Goal: Task Accomplishment & Management: Use online tool/utility

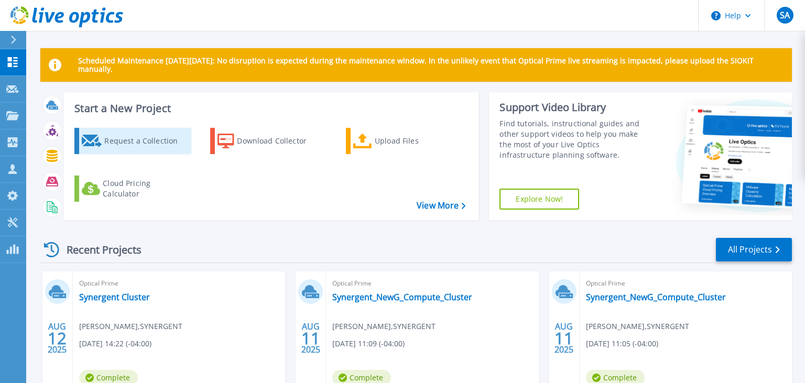
click at [139, 141] on div "Request a Collection" at bounding box center [146, 140] width 84 height 21
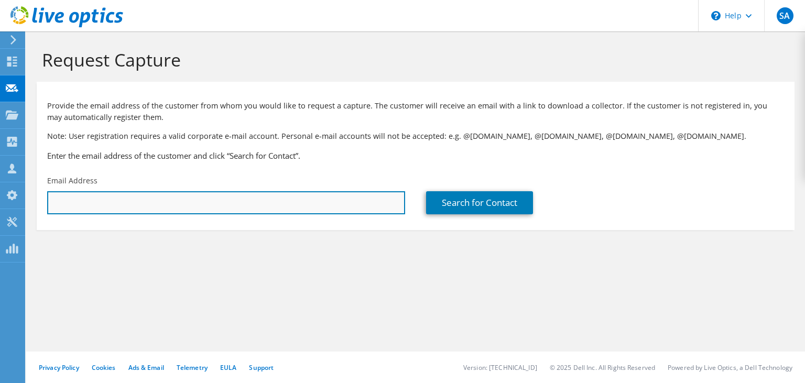
click at [116, 196] on input "text" at bounding box center [226, 202] width 358 height 23
paste input "[EMAIL_ADDRESS][DOMAIN_NAME]"
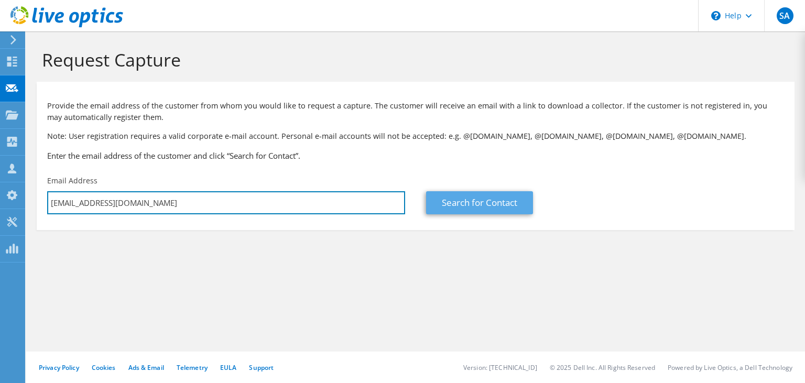
type input "bmueller@marketaxess.com"
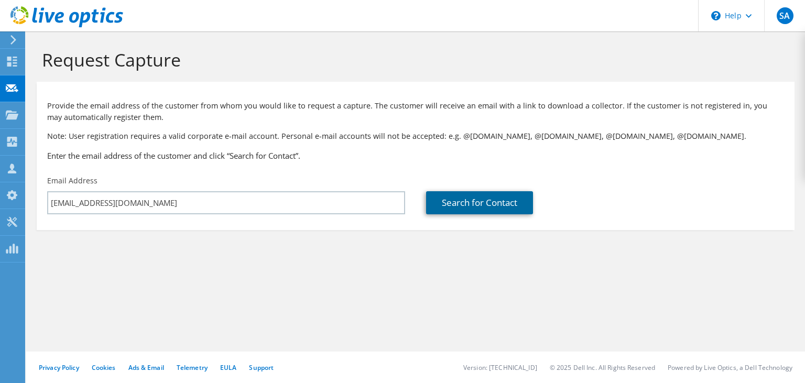
click at [464, 200] on link "Search for Contact" at bounding box center [479, 202] width 107 height 23
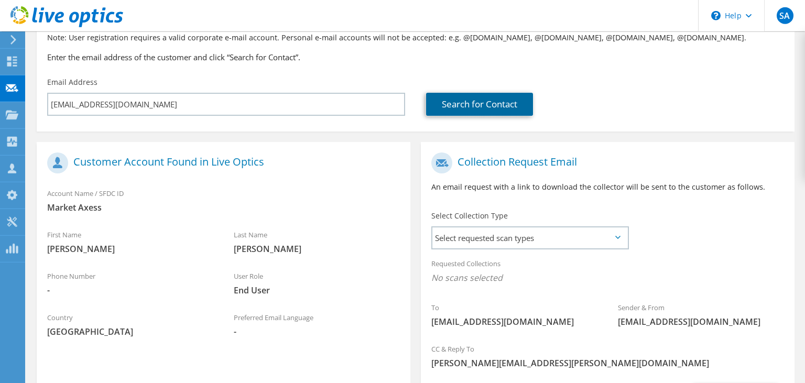
scroll to position [147, 0]
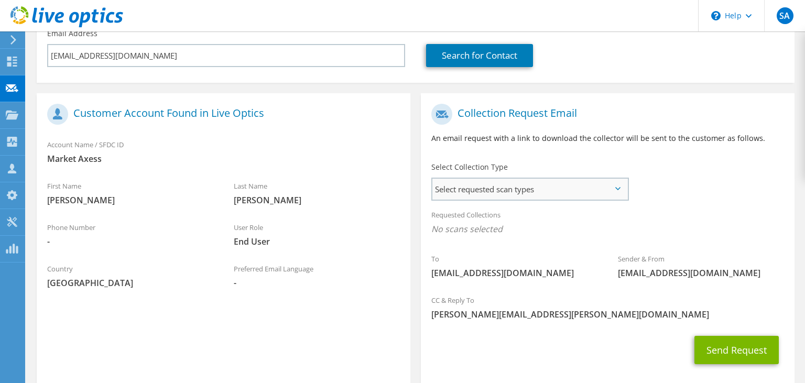
click at [549, 192] on span "Select requested scan types" at bounding box center [529, 189] width 195 height 21
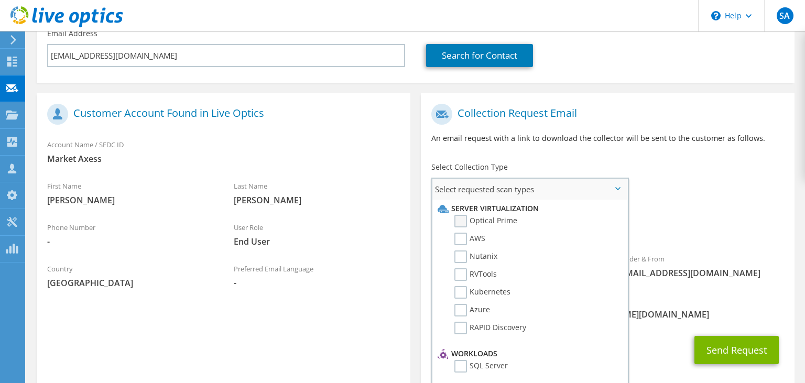
click at [462, 217] on label "Optical Prime" at bounding box center [485, 221] width 63 height 13
click at [0, 0] on input "Optical Prime" at bounding box center [0, 0] width 0 height 0
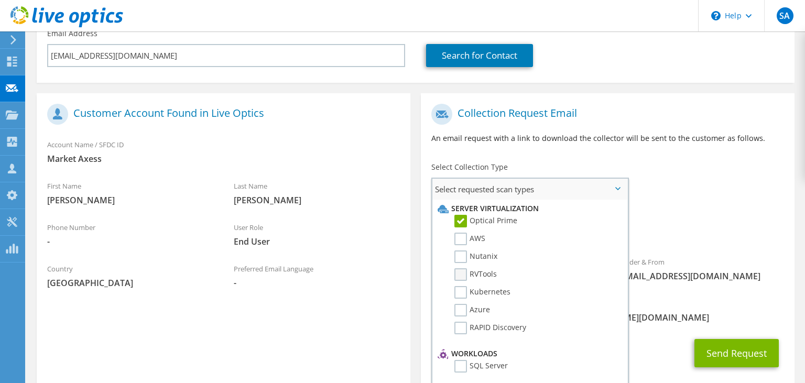
click at [458, 270] on label "RVTools" at bounding box center [475, 274] width 42 height 13
click at [0, 0] on input "RVTools" at bounding box center [0, 0] width 0 height 0
click at [681, 216] on div "Requested Collections No scans selected Optical Prime RVTools" at bounding box center [607, 225] width 373 height 42
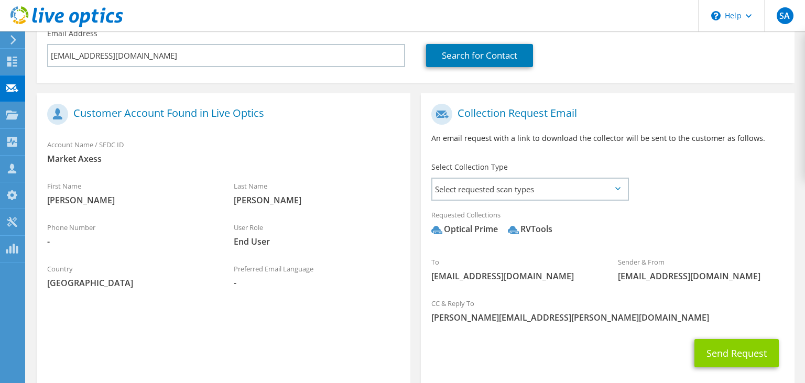
scroll to position [205, 0]
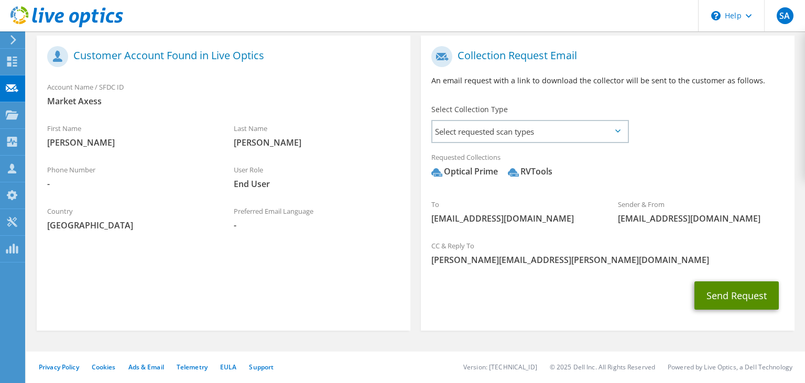
click at [755, 293] on button "Send Request" at bounding box center [736, 295] width 84 height 28
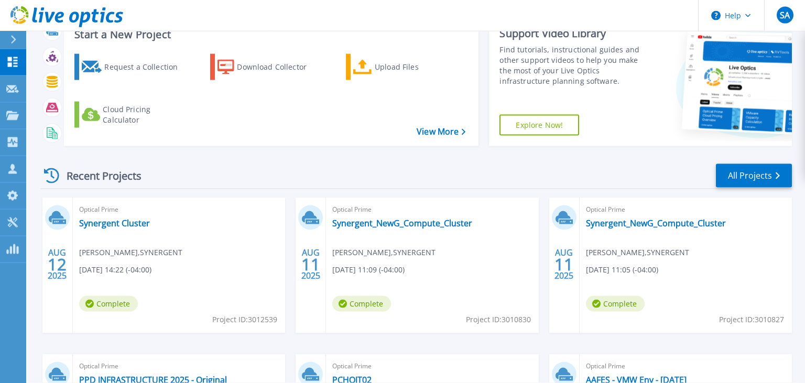
scroll to position [73, 0]
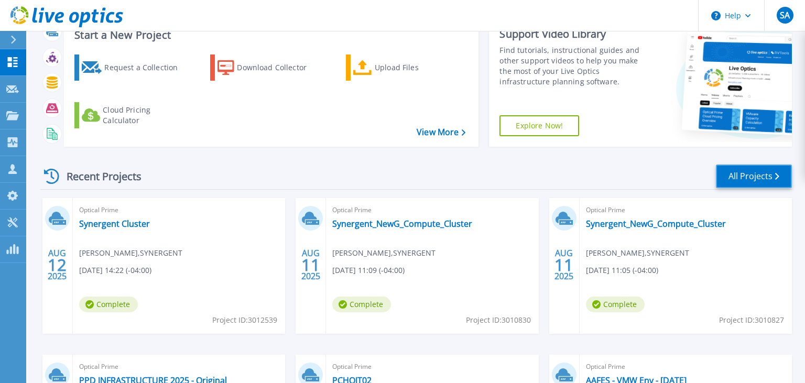
click at [738, 171] on link "All Projects" at bounding box center [753, 176] width 76 height 24
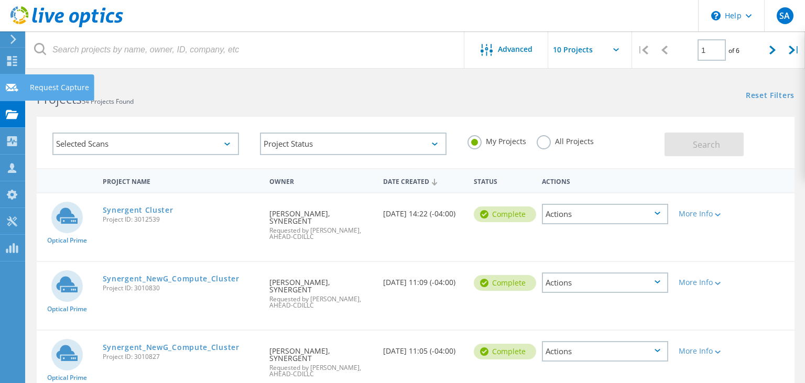
click at [14, 94] on div at bounding box center [12, 89] width 13 height 12
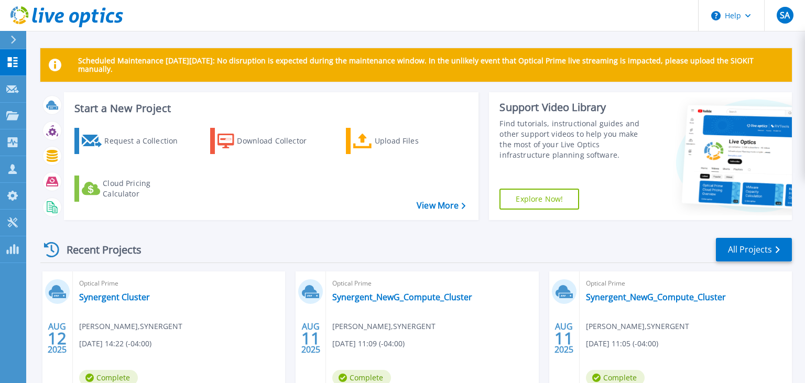
click at [448, 213] on div "Request a Collection Download Collector Upload Files Cloud Pricing Calculator" at bounding box center [270, 166] width 408 height 95
click at [446, 206] on link "View More" at bounding box center [440, 206] width 49 height 10
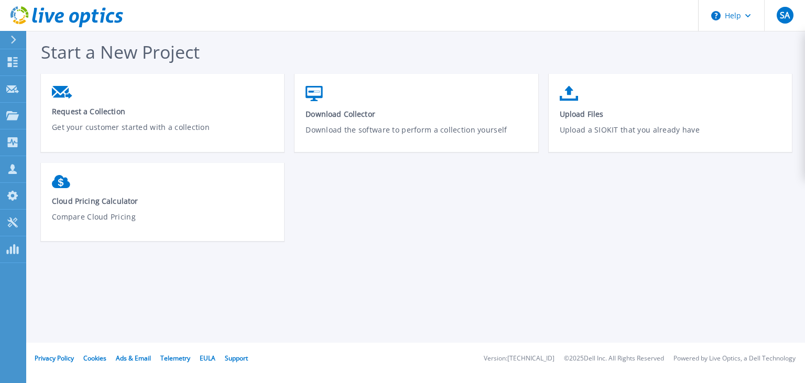
click at [14, 35] on div at bounding box center [17, 40] width 17 height 18
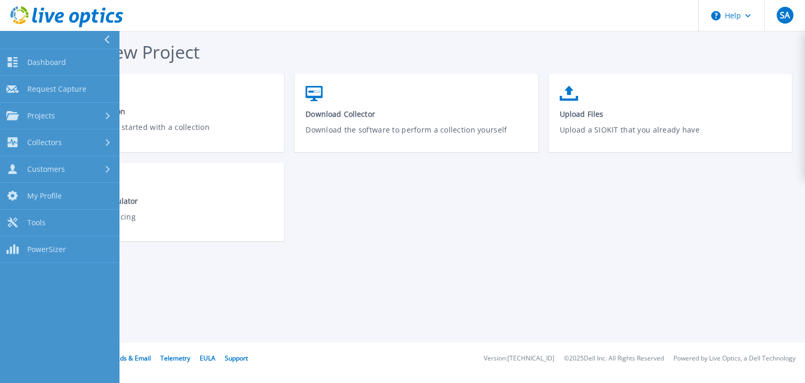
click at [14, 35] on button at bounding box center [59, 40] width 119 height 18
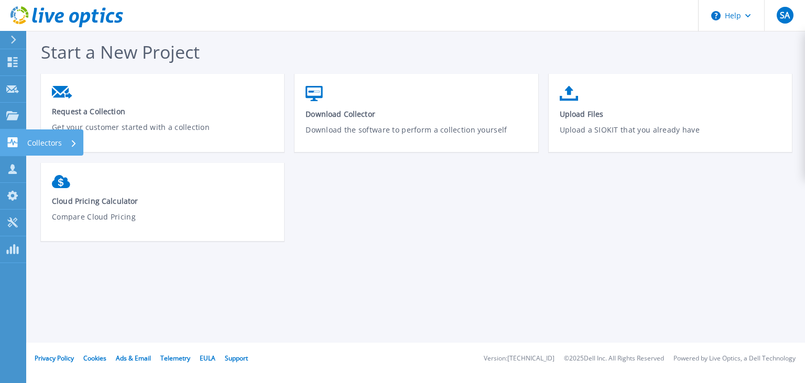
click at [41, 139] on p "Collectors" at bounding box center [44, 142] width 35 height 27
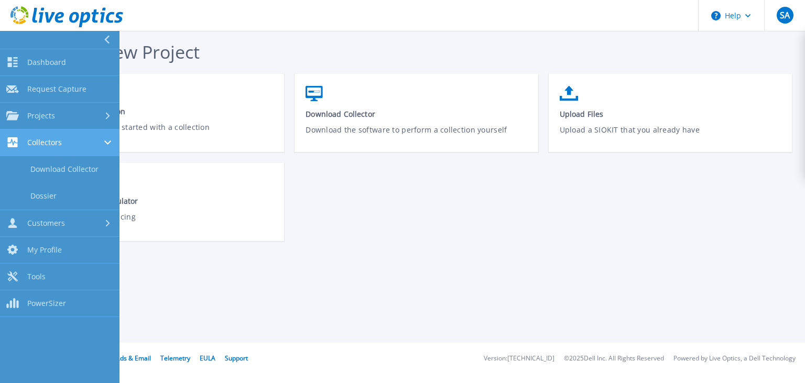
click at [41, 139] on span "Collectors" at bounding box center [44, 142] width 35 height 9
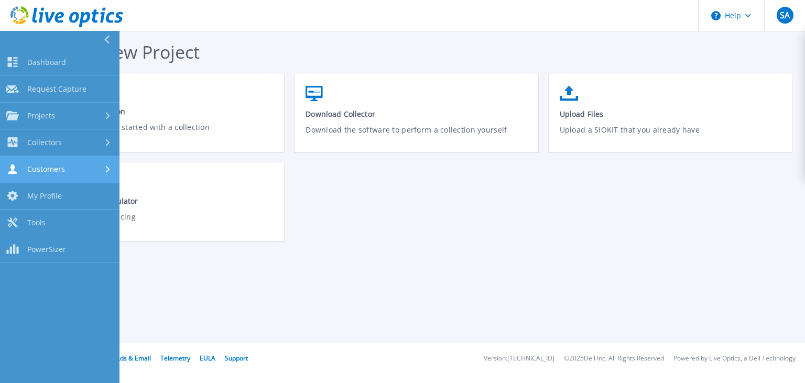
click at [34, 171] on span "Customers" at bounding box center [46, 168] width 38 height 9
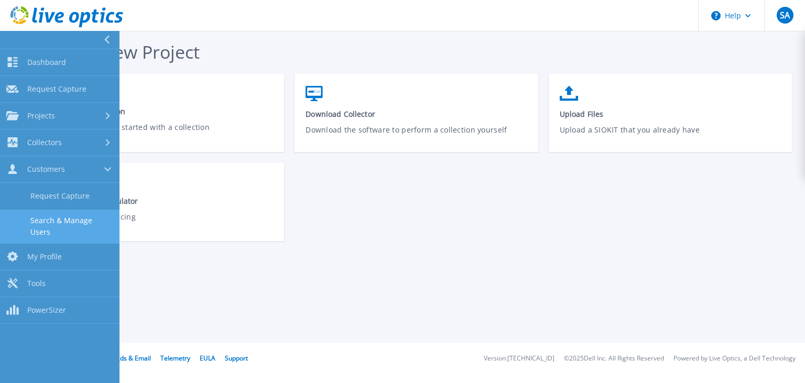
click at [60, 213] on link "Search & Manage Users" at bounding box center [59, 227] width 119 height 34
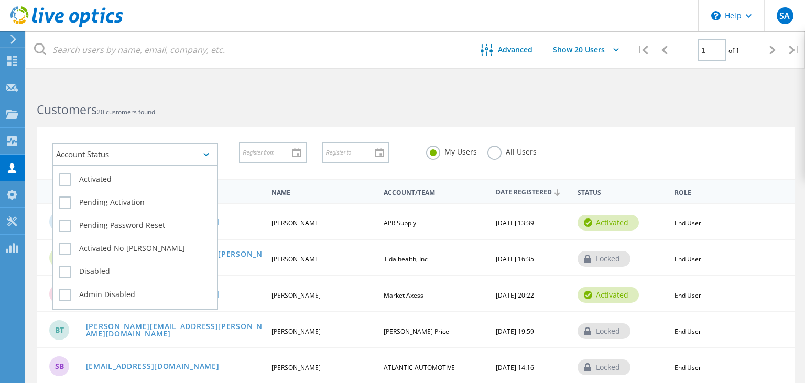
click at [145, 156] on div "Account Status" at bounding box center [135, 154] width 166 height 23
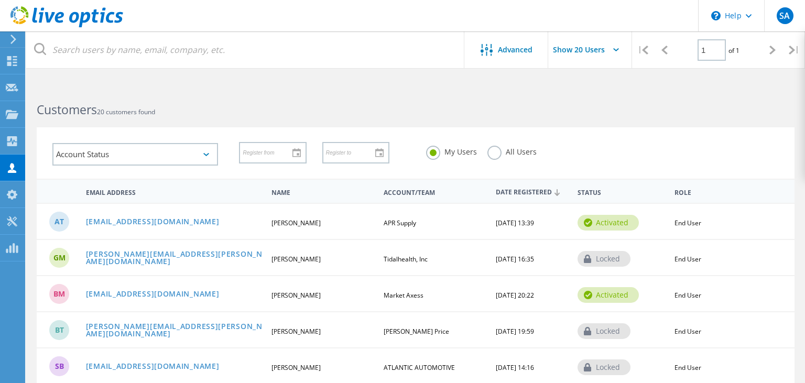
click at [590, 190] on span "Status" at bounding box center [621, 193] width 88 height 6
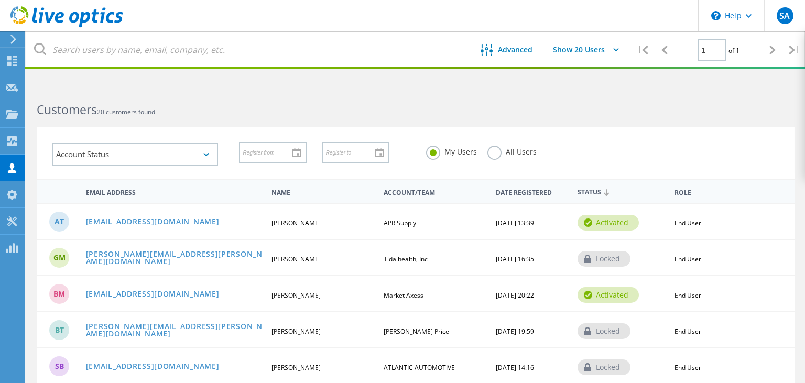
click at [529, 191] on span "Date Registered" at bounding box center [531, 193] width 73 height 6
click at [529, 191] on span "Date Registered" at bounding box center [531, 192] width 73 height 7
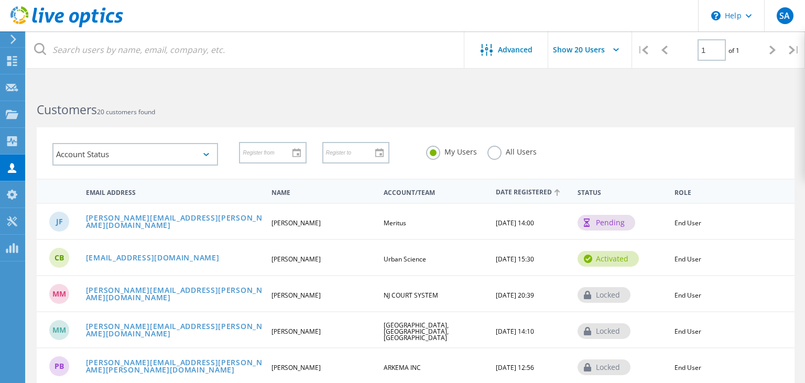
click at [529, 191] on span "Date Registered" at bounding box center [531, 192] width 73 height 7
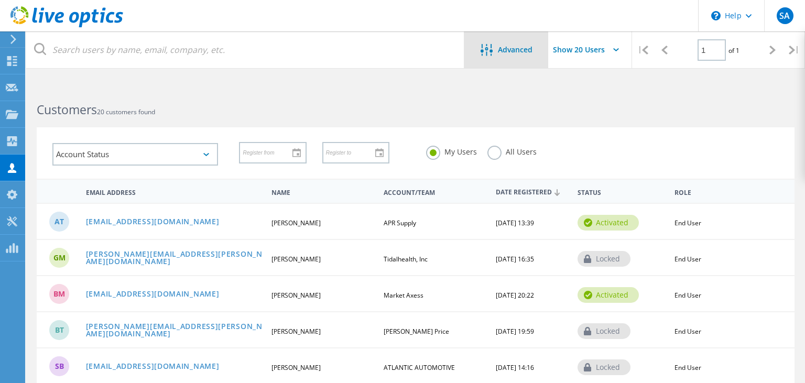
click at [533, 51] on div "Advanced" at bounding box center [506, 50] width 84 height 13
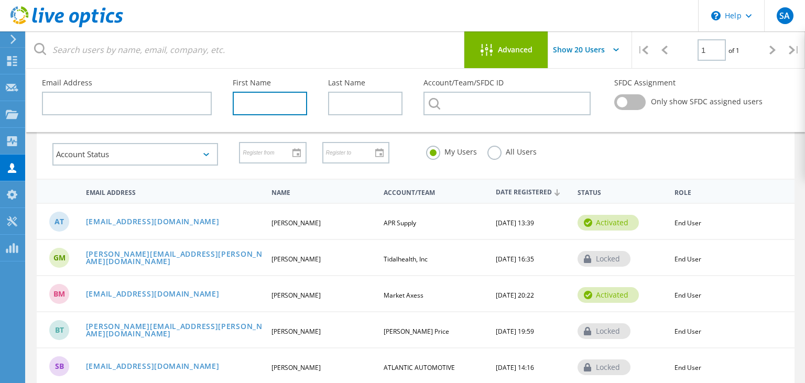
click at [287, 110] on input "text" at bounding box center [270, 104] width 74 height 24
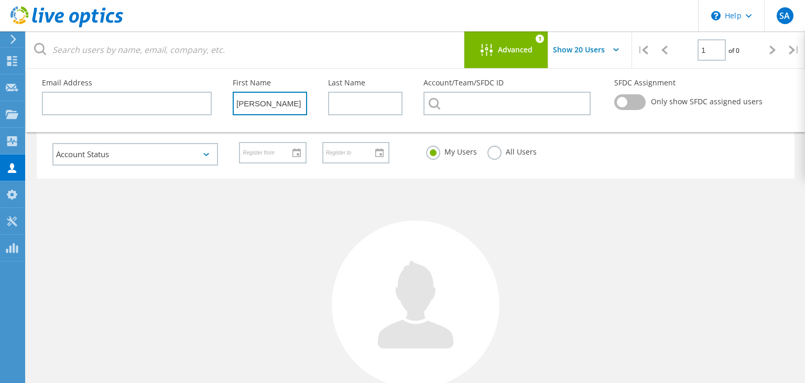
click at [265, 98] on input "tom" at bounding box center [270, 104] width 74 height 24
drag, startPoint x: 267, startPoint y: 100, endPoint x: 221, endPoint y: 95, distance: 46.8
click at [233, 96] on input "tom" at bounding box center [270, 104] width 74 height 24
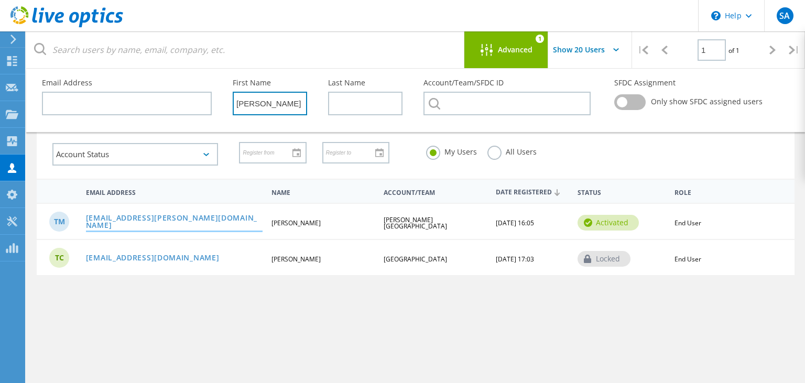
type input "thomas"
click at [144, 221] on link "tmentzel@goucher.edu" at bounding box center [174, 222] width 177 height 16
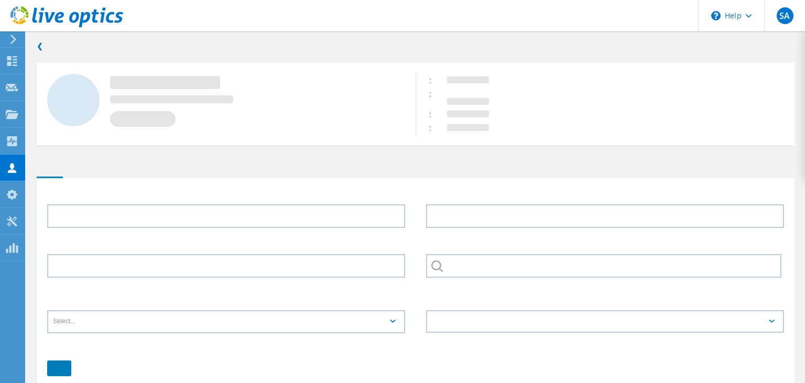
type input "Thomas"
type input "Mentzel"
type input "Goucher College"
type input "English"
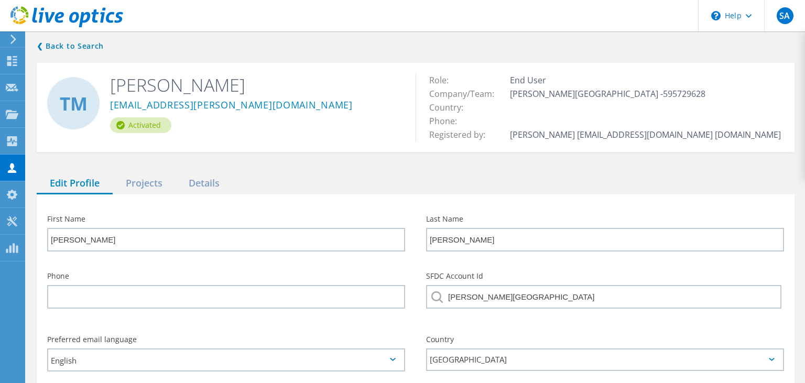
click at [145, 170] on div "❮ Back to Search TM Thomas Mentzel tmentzel@goucher.edu Activated Role: End Use…" at bounding box center [415, 243] width 778 height 429
click at [145, 179] on div "Projects" at bounding box center [144, 183] width 63 height 21
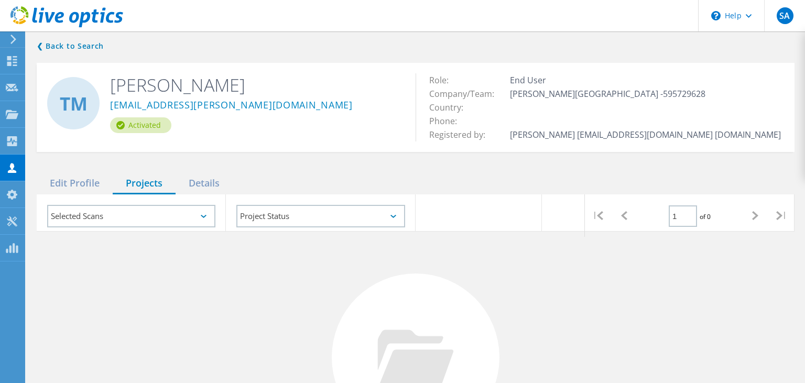
scroll to position [73, 0]
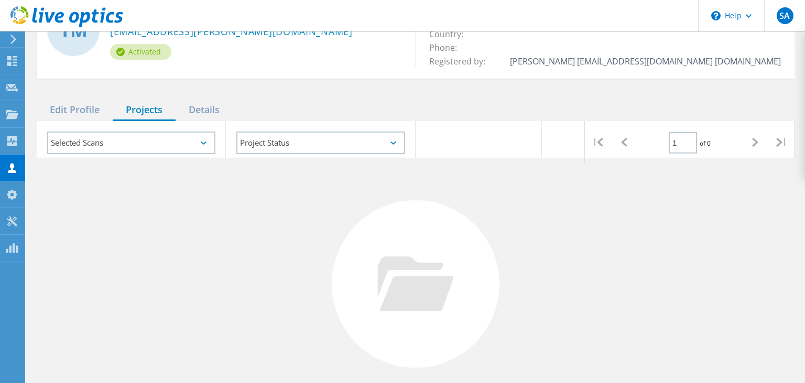
click at [190, 142] on div "Selected Scans" at bounding box center [131, 142] width 168 height 23
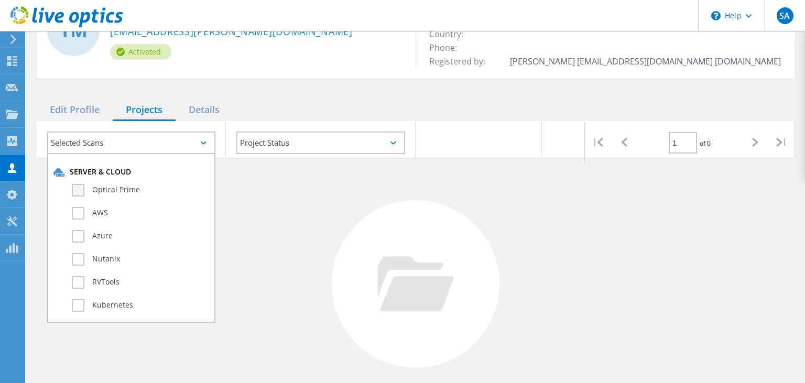
click at [76, 190] on label "Optical Prime" at bounding box center [140, 190] width 137 height 13
click at [0, 0] on input "Optical Prime" at bounding box center [0, 0] width 0 height 0
click at [77, 277] on label "RVTools" at bounding box center [140, 282] width 137 height 13
click at [0, 0] on input "RVTools" at bounding box center [0, 0] width 0 height 0
click at [404, 215] on div at bounding box center [416, 284] width 168 height 168
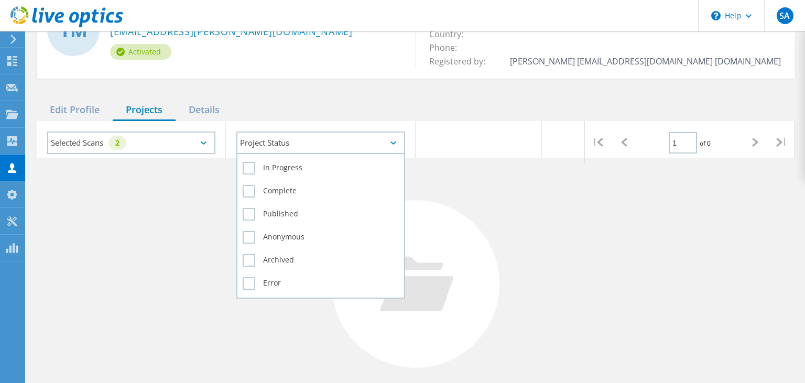
click at [346, 146] on div "Project Status" at bounding box center [320, 142] width 168 height 23
click at [252, 164] on label "In Progress" at bounding box center [321, 168] width 156 height 13
click at [0, 0] on input "In Progress" at bounding box center [0, 0] width 0 height 0
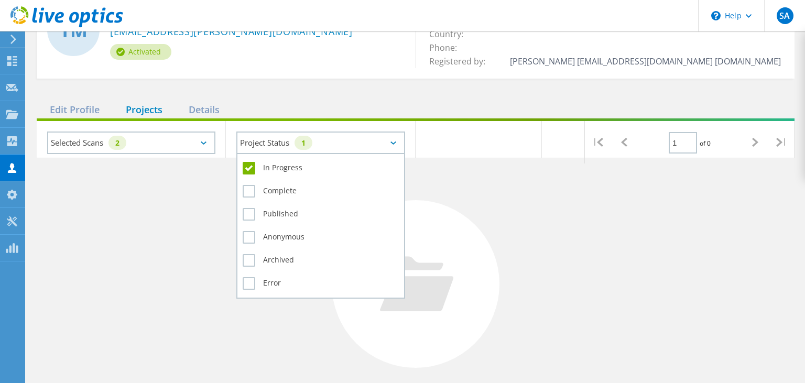
click at [248, 198] on div "Complete" at bounding box center [321, 193] width 156 height 23
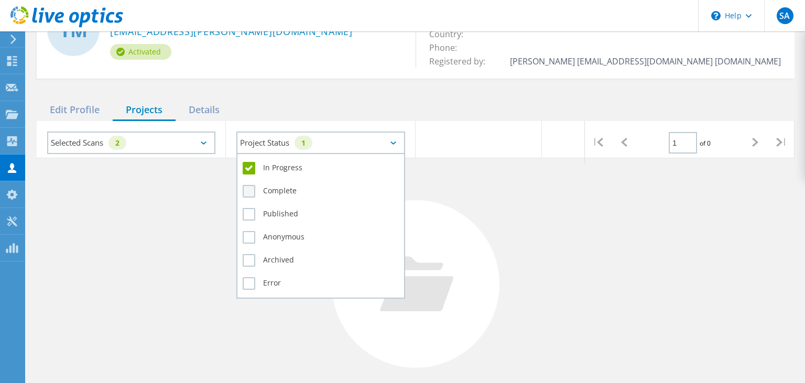
click at [250, 192] on label "Complete" at bounding box center [321, 191] width 156 height 13
click at [0, 0] on input "Complete" at bounding box center [0, 0] width 0 height 0
click at [250, 219] on div "Published" at bounding box center [321, 216] width 156 height 23
click at [250, 214] on label "Published" at bounding box center [321, 214] width 156 height 13
click at [0, 0] on input "Published" at bounding box center [0, 0] width 0 height 0
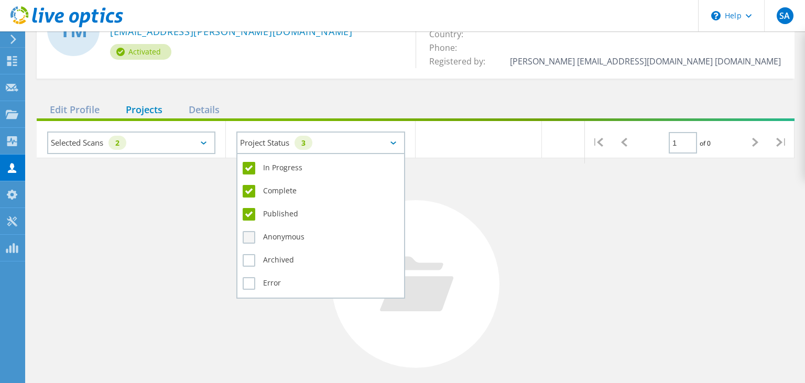
click at [249, 238] on label "Anonymous" at bounding box center [321, 237] width 156 height 13
click at [0, 0] on input "Anonymous" at bounding box center [0, 0] width 0 height 0
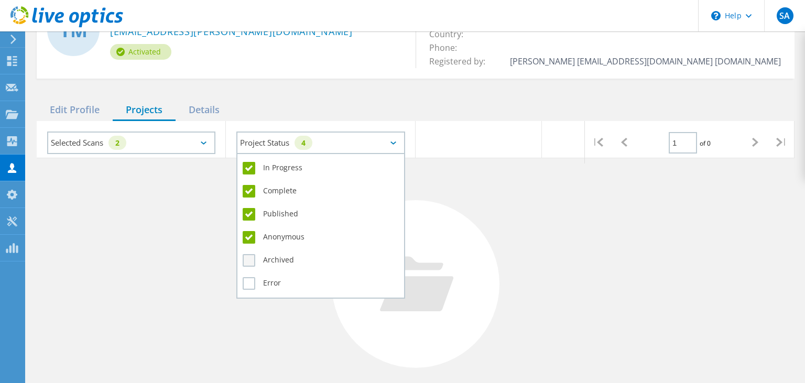
click at [250, 260] on label "Archived" at bounding box center [321, 260] width 156 height 13
click at [0, 0] on input "Archived" at bounding box center [0, 0] width 0 height 0
click at [250, 278] on label "Error" at bounding box center [321, 283] width 156 height 13
click at [0, 0] on input "Error" at bounding box center [0, 0] width 0 height 0
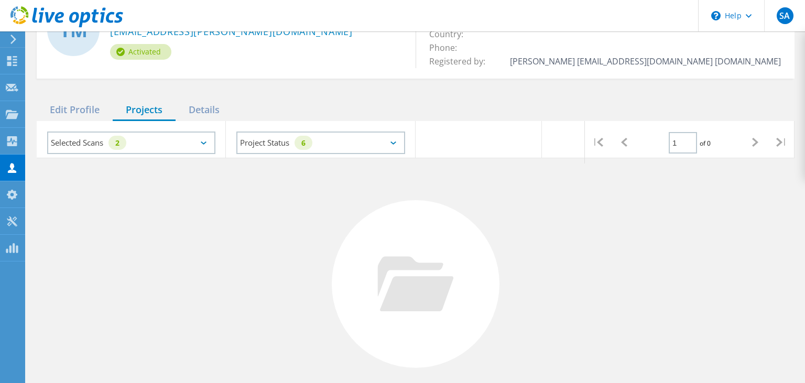
click at [204, 149] on div "Selected Scans 2" at bounding box center [131, 142] width 168 height 23
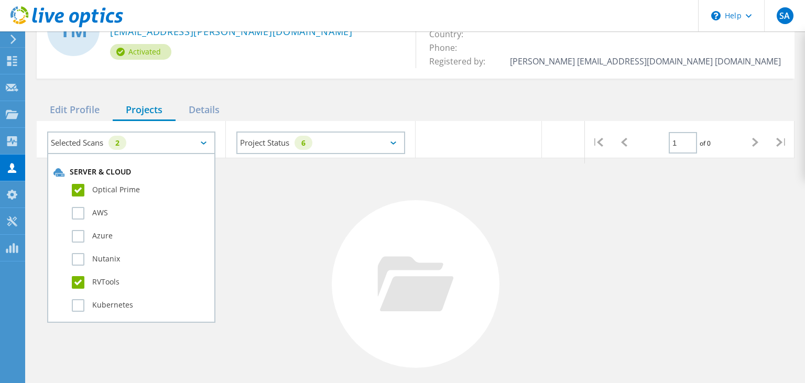
click at [83, 190] on label "Optical Prime" at bounding box center [140, 190] width 137 height 13
click at [0, 0] on input "Optical Prime" at bounding box center [0, 0] width 0 height 0
click at [75, 279] on label "RVTools" at bounding box center [140, 282] width 137 height 13
click at [0, 0] on input "RVTools" at bounding box center [0, 0] width 0 height 0
click at [362, 236] on div at bounding box center [416, 284] width 168 height 168
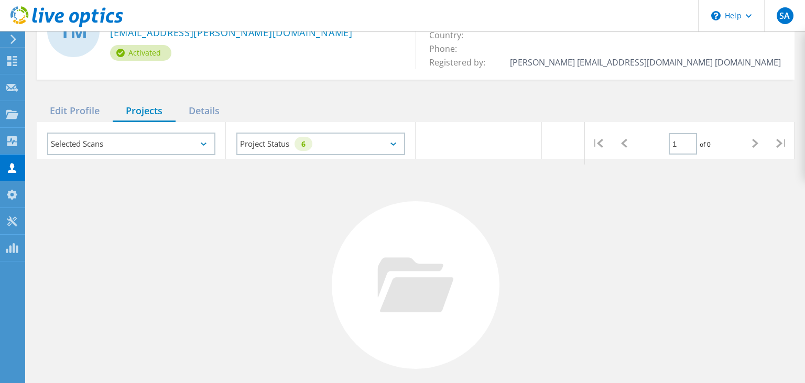
scroll to position [0, 0]
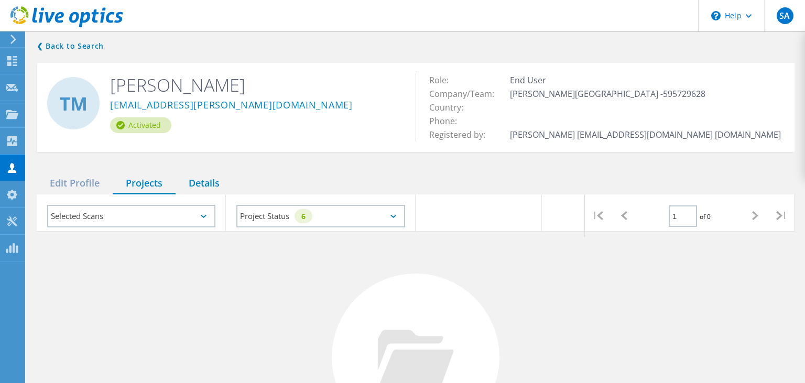
click at [197, 183] on div "Details" at bounding box center [203, 183] width 57 height 21
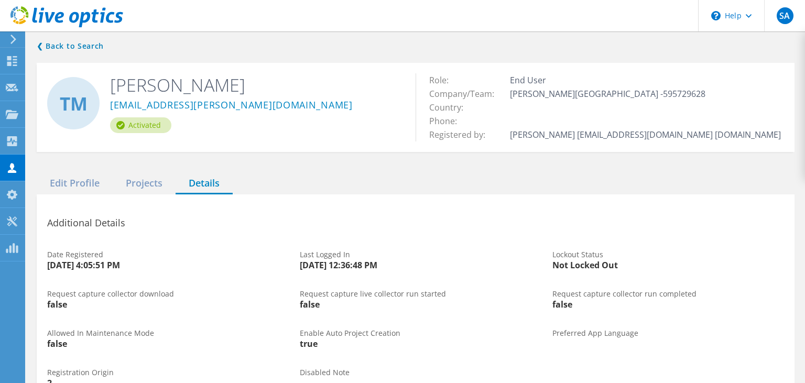
scroll to position [61, 0]
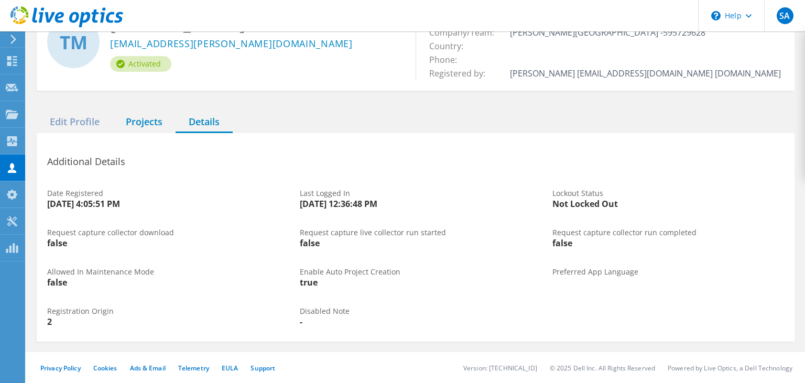
click at [133, 125] on div "Projects" at bounding box center [144, 122] width 63 height 21
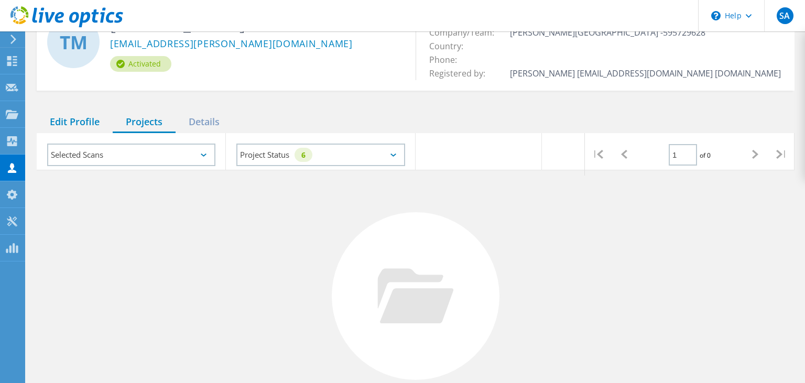
click at [83, 126] on div "Edit Profile" at bounding box center [75, 122] width 76 height 21
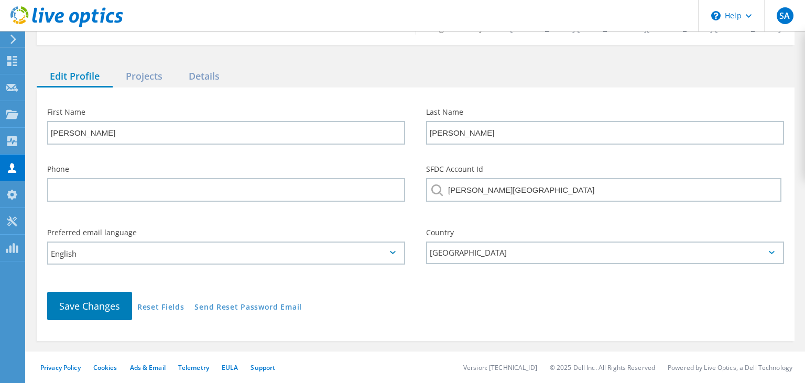
scroll to position [0, 0]
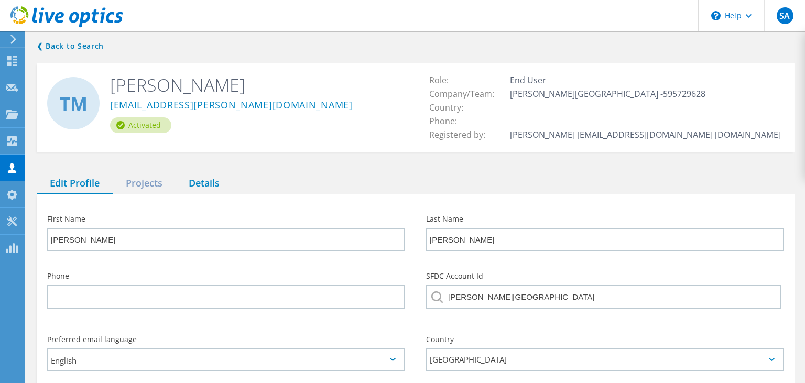
click at [202, 183] on div "Details" at bounding box center [203, 183] width 57 height 21
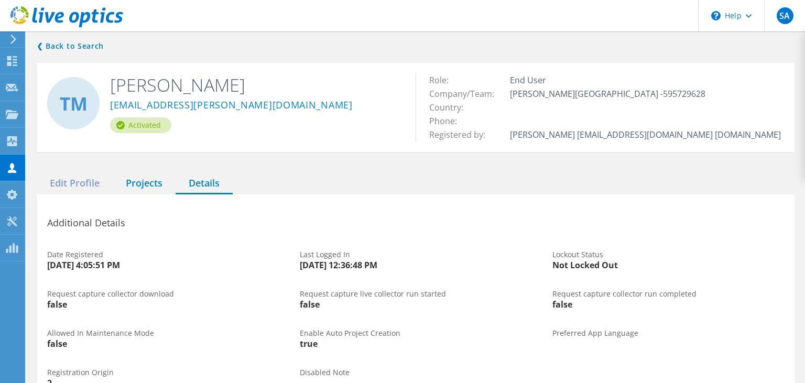
click at [129, 190] on div "Projects" at bounding box center [144, 183] width 63 height 21
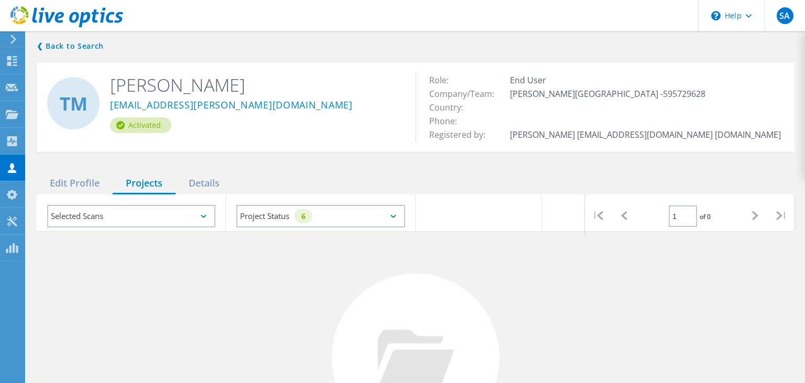
click at [183, 225] on div "Selected Scans" at bounding box center [131, 216] width 168 height 23
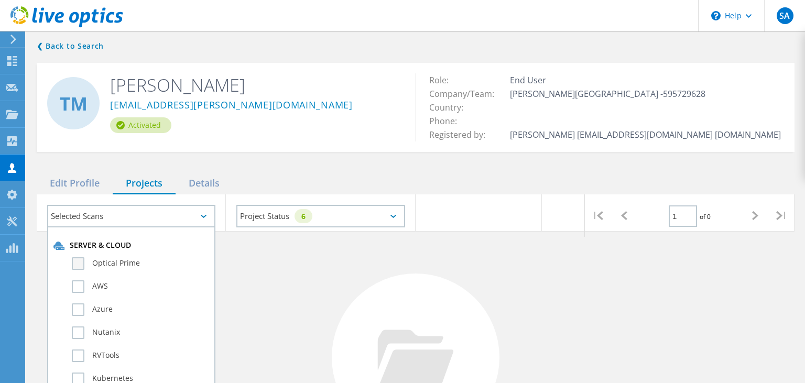
click at [78, 264] on label "Optical Prime" at bounding box center [140, 263] width 137 height 13
click at [78, 289] on label "AWS" at bounding box center [140, 286] width 137 height 13
click at [0, 0] on input "AWS" at bounding box center [0, 0] width 0 height 0
click at [79, 268] on label "Optical Prime" at bounding box center [140, 263] width 137 height 13
click at [0, 0] on input "Optical Prime" at bounding box center [0, 0] width 0 height 0
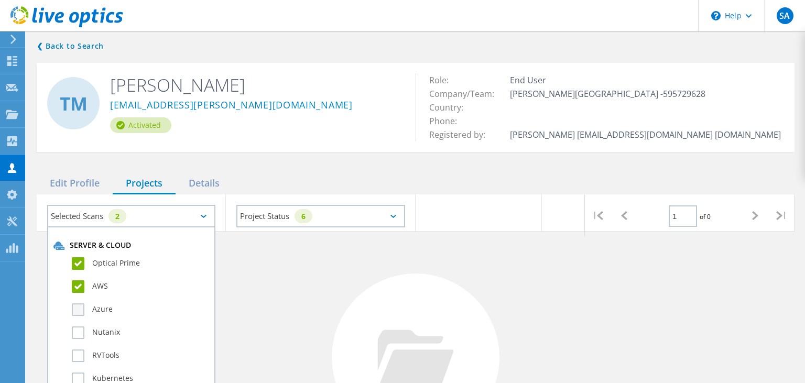
click at [76, 314] on label "Azure" at bounding box center [140, 309] width 137 height 13
click at [0, 0] on input "Azure" at bounding box center [0, 0] width 0 height 0
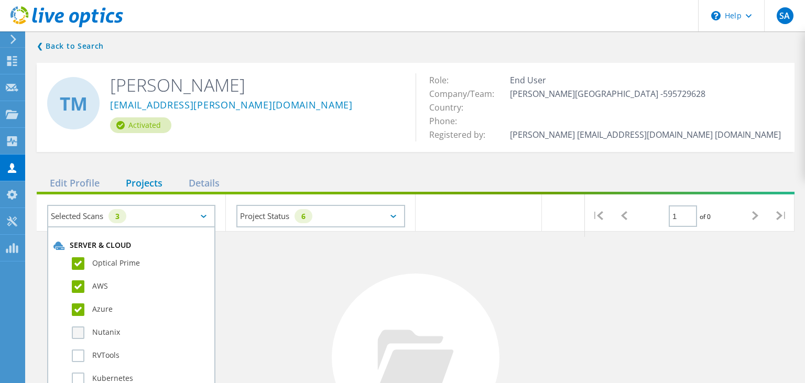
click at [81, 332] on label "Nutanix" at bounding box center [140, 332] width 137 height 13
click at [0, 0] on input "Nutanix" at bounding box center [0, 0] width 0 height 0
click at [79, 353] on label "RVTools" at bounding box center [140, 355] width 137 height 13
click at [0, 0] on input "RVTools" at bounding box center [0, 0] width 0 height 0
drag, startPoint x: 79, startPoint y: 372, endPoint x: 91, endPoint y: 345, distance: 29.8
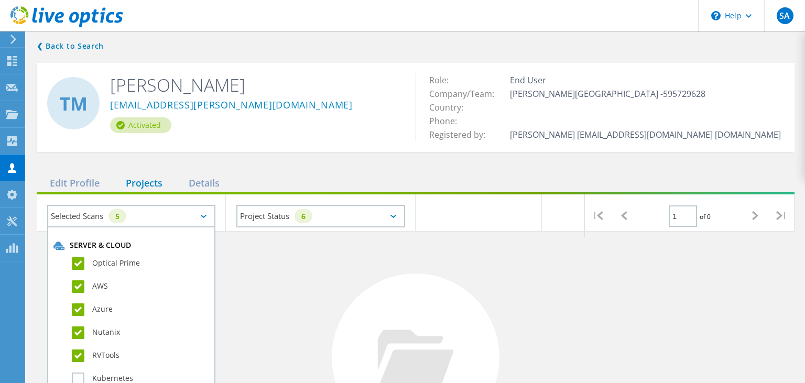
click at [79, 373] on label "Kubernetes" at bounding box center [140, 378] width 137 height 13
click at [0, 0] on input "Kubernetes" at bounding box center [0, 0] width 0 height 0
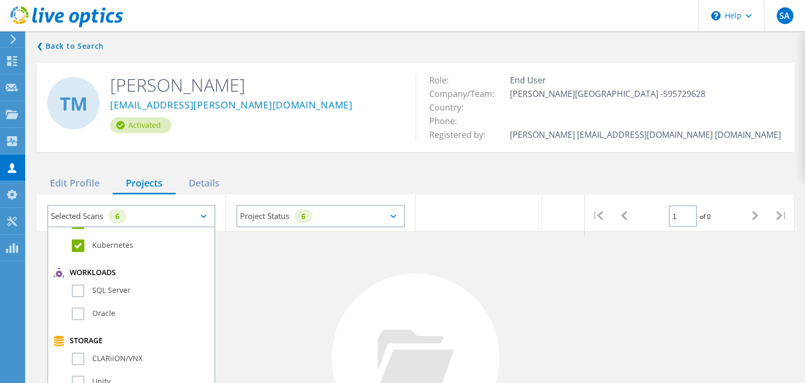
scroll to position [134, 0]
click at [75, 290] on label "SQL Server" at bounding box center [140, 289] width 137 height 13
click at [0, 0] on input "SQL Server" at bounding box center [0, 0] width 0 height 0
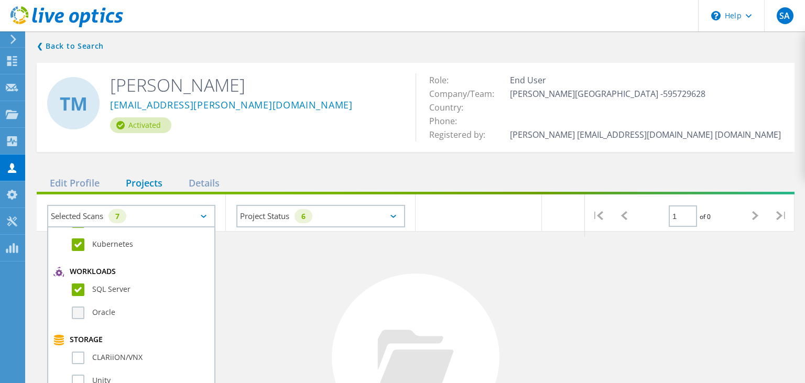
click at [77, 311] on label "Oracle" at bounding box center [140, 312] width 137 height 13
click at [0, 0] on input "Oracle" at bounding box center [0, 0] width 0 height 0
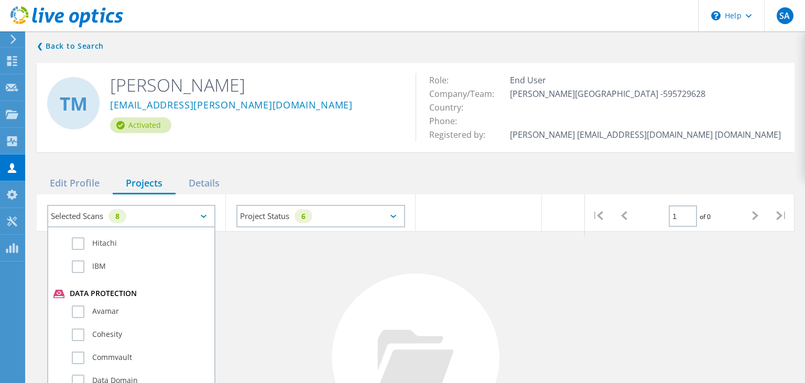
scroll to position [722, 0]
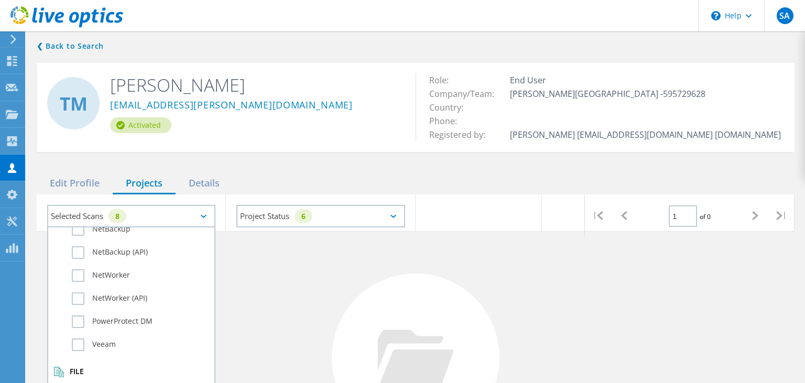
click at [435, 291] on div at bounding box center [416, 357] width 168 height 168
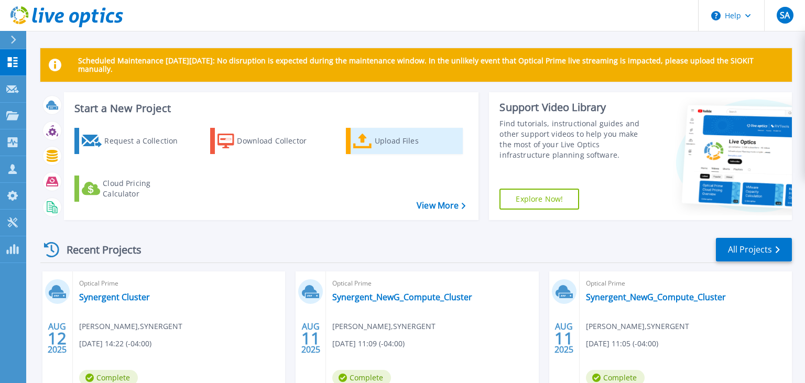
click at [366, 141] on icon at bounding box center [362, 141] width 19 height 15
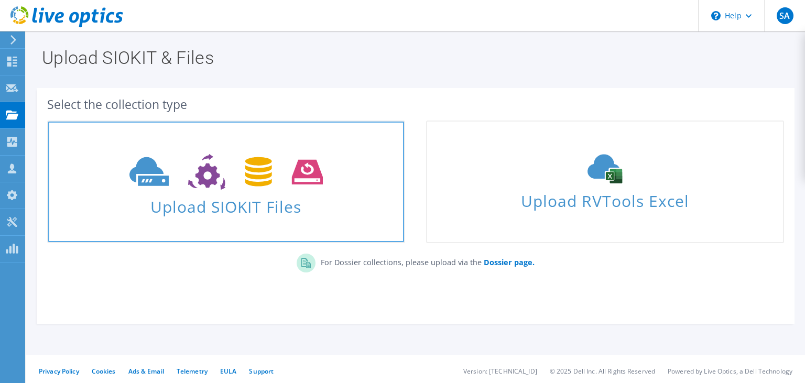
click at [270, 180] on icon at bounding box center [225, 172] width 193 height 36
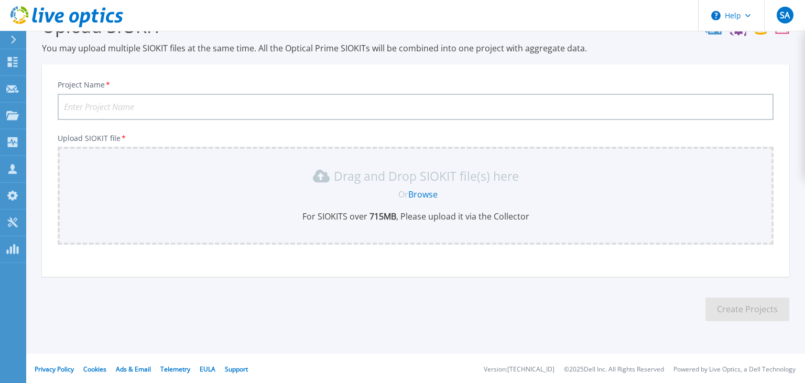
scroll to position [34, 0]
click at [18, 112] on icon at bounding box center [12, 115] width 13 height 9
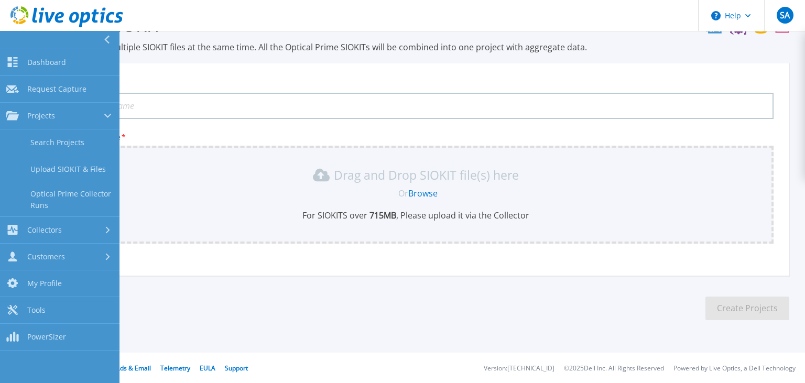
click at [190, 110] on input "Project Name *" at bounding box center [415, 106] width 715 height 26
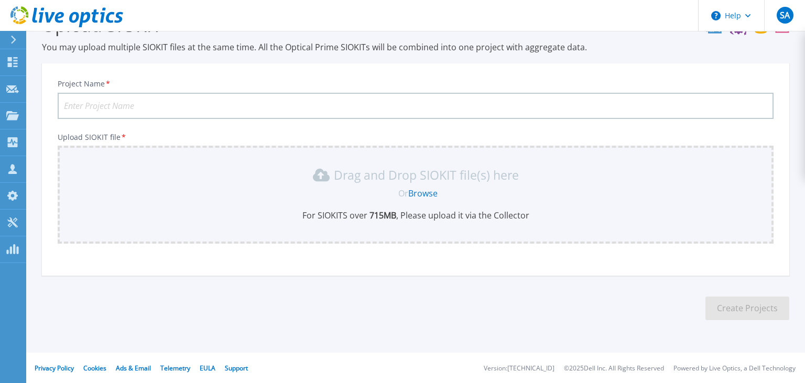
click at [190, 108] on input "Project Name *" at bounding box center [415, 106] width 715 height 26
type input "[PERSON_NAME] Optical Prime"
click at [428, 194] on link "Browse" at bounding box center [422, 194] width 29 height 12
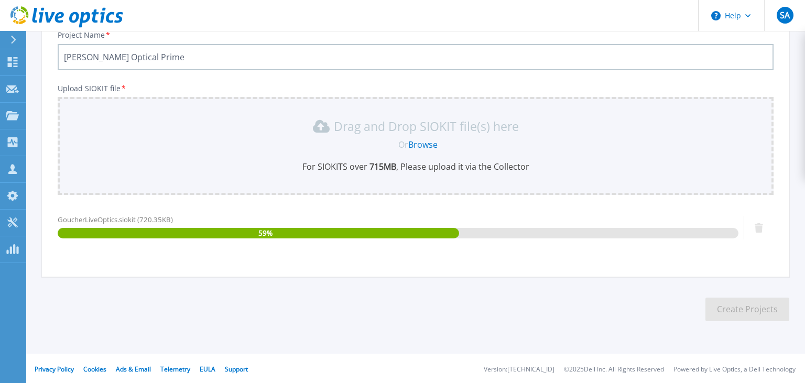
scroll to position [83, 0]
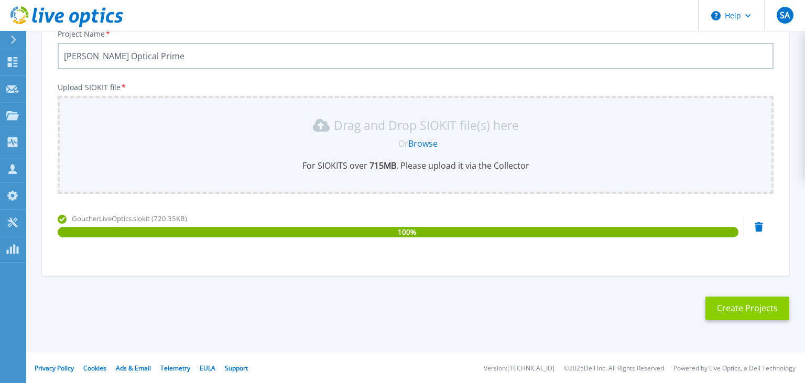
click at [740, 314] on button "Create Projects" at bounding box center [747, 308] width 84 height 24
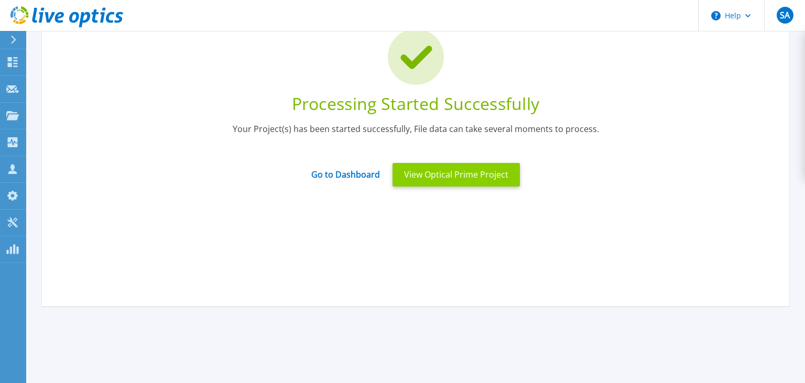
click at [447, 179] on button "View Optical Prime Project" at bounding box center [455, 175] width 127 height 24
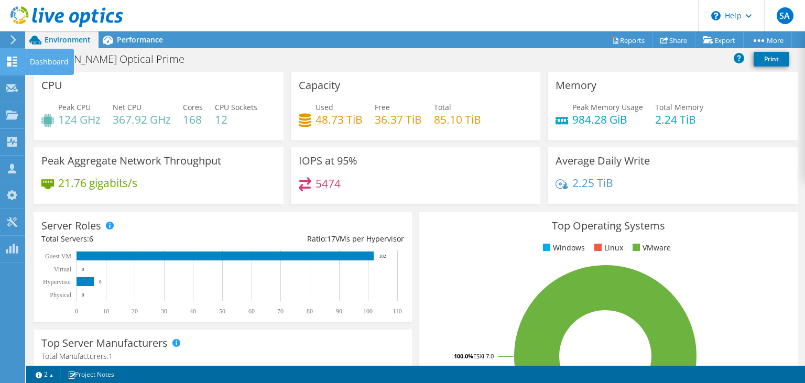
click at [45, 61] on div "Dashboard" at bounding box center [49, 62] width 49 height 26
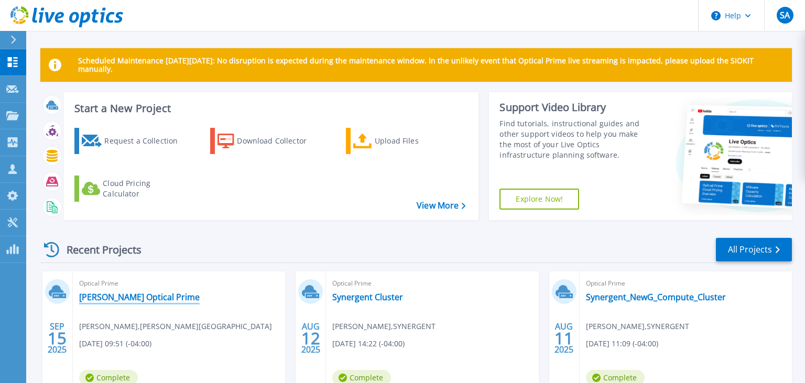
click at [131, 298] on link "[PERSON_NAME] Optical Prime" at bounding box center [139, 297] width 120 height 10
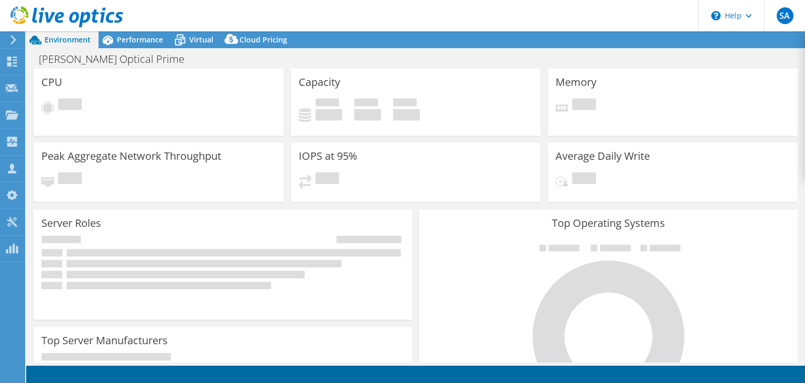
select select "USD"
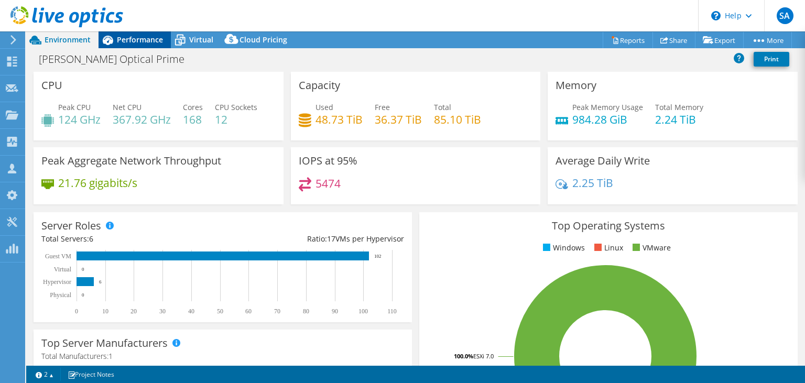
click at [133, 34] on div "Performance" at bounding box center [134, 39] width 72 height 17
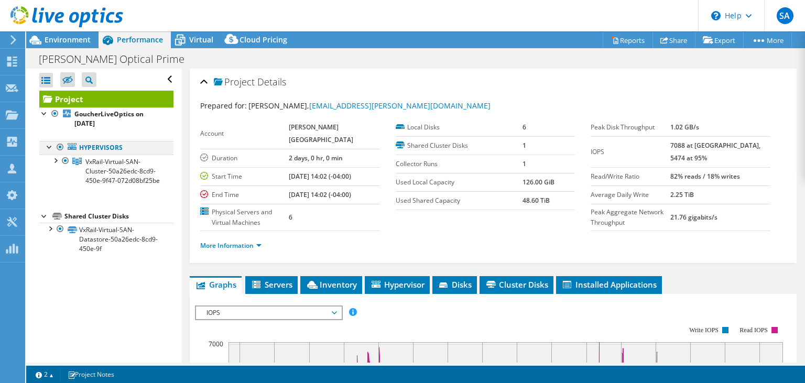
click at [50, 146] on div at bounding box center [50, 146] width 10 height 10
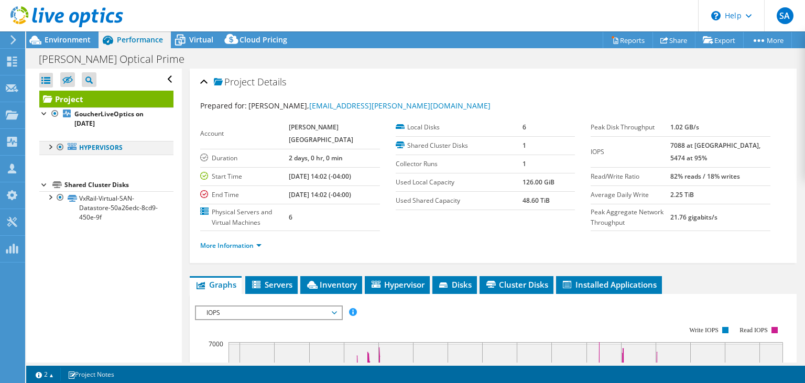
click at [50, 146] on div at bounding box center [50, 146] width 10 height 10
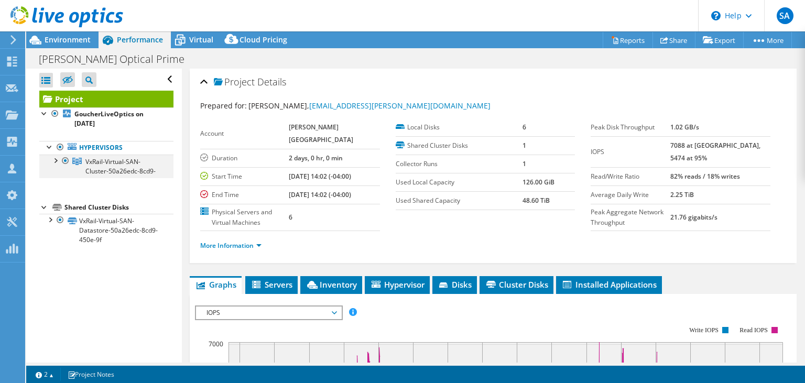
click at [58, 160] on div at bounding box center [55, 160] width 10 height 10
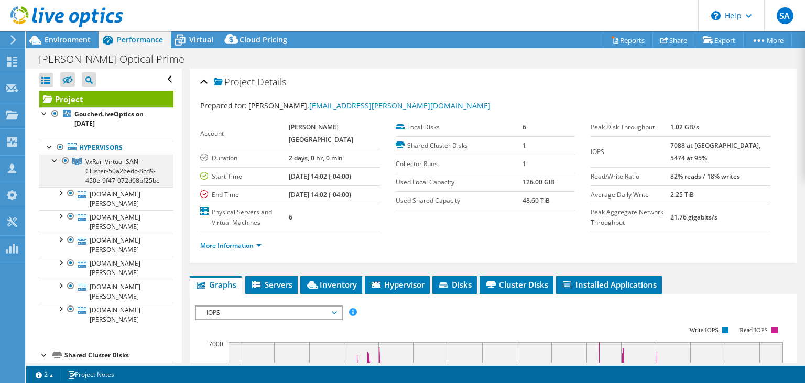
click at [58, 160] on div at bounding box center [55, 160] width 10 height 10
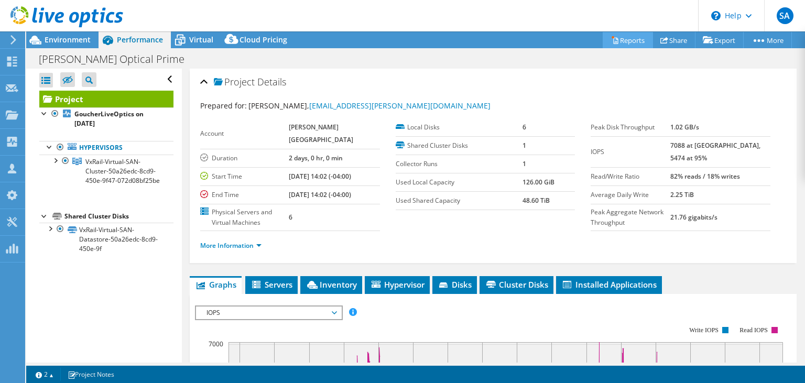
click at [623, 43] on link "Reports" at bounding box center [627, 40] width 50 height 16
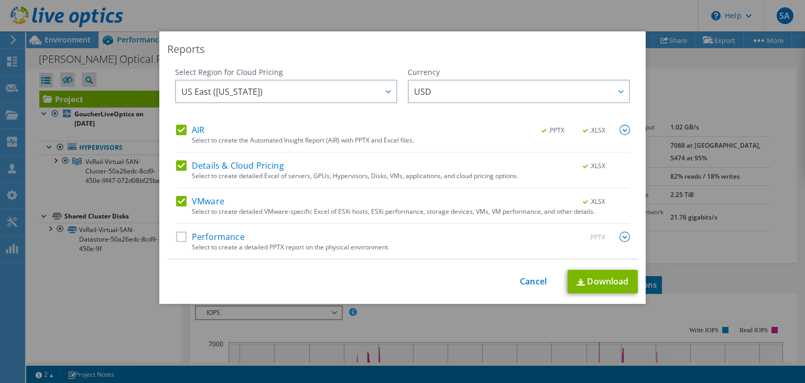
click at [180, 240] on label "Performance" at bounding box center [210, 237] width 69 height 10
click at [0, 0] on input "Performance" at bounding box center [0, 0] width 0 height 0
click at [604, 287] on link "Download" at bounding box center [602, 282] width 70 height 24
click at [531, 282] on link "Cancel" at bounding box center [533, 282] width 27 height 10
